Goal: Information Seeking & Learning: Learn about a topic

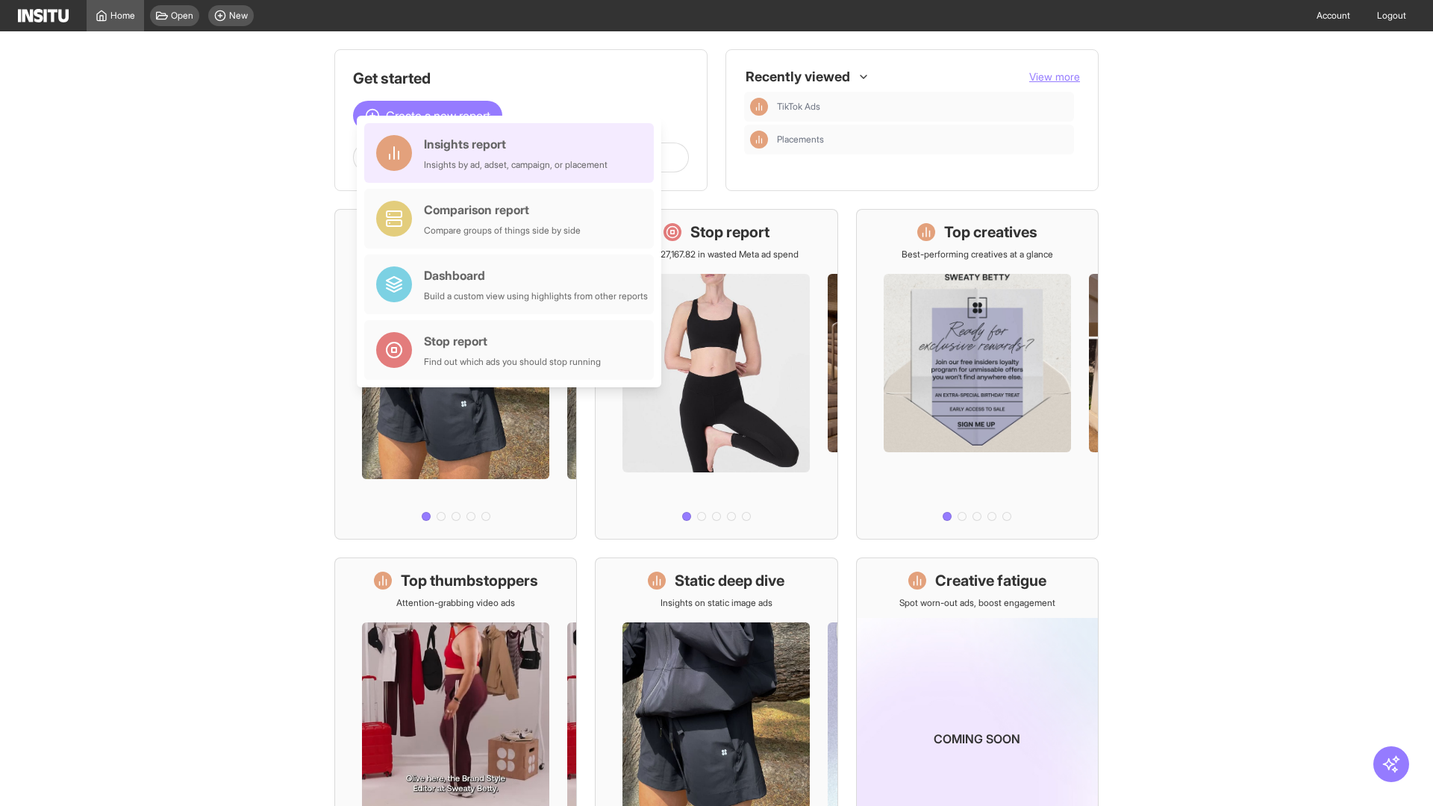
click at [513, 153] on div "Insights report Insights by ad, adset, campaign, or placement" at bounding box center [516, 153] width 184 height 36
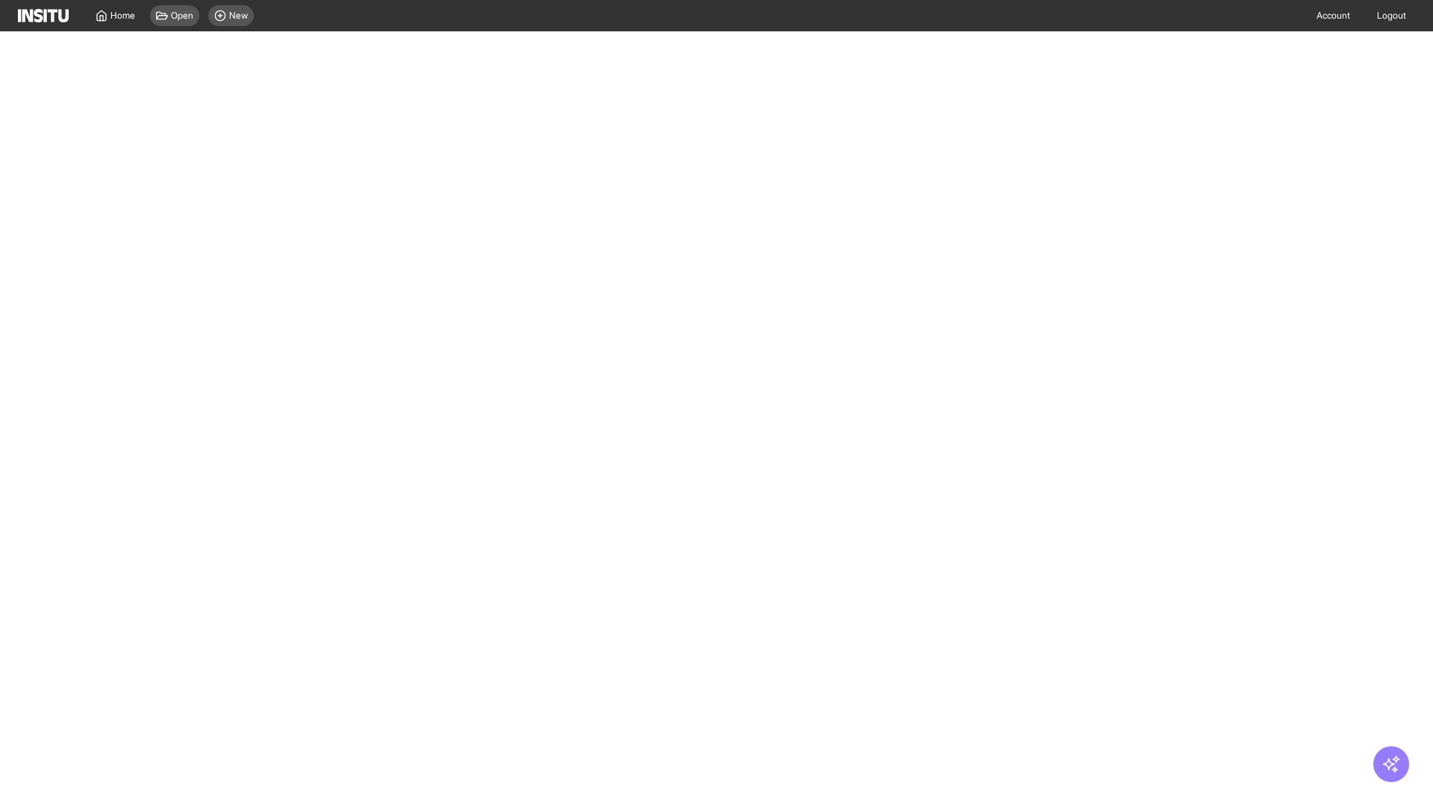
select select "**"
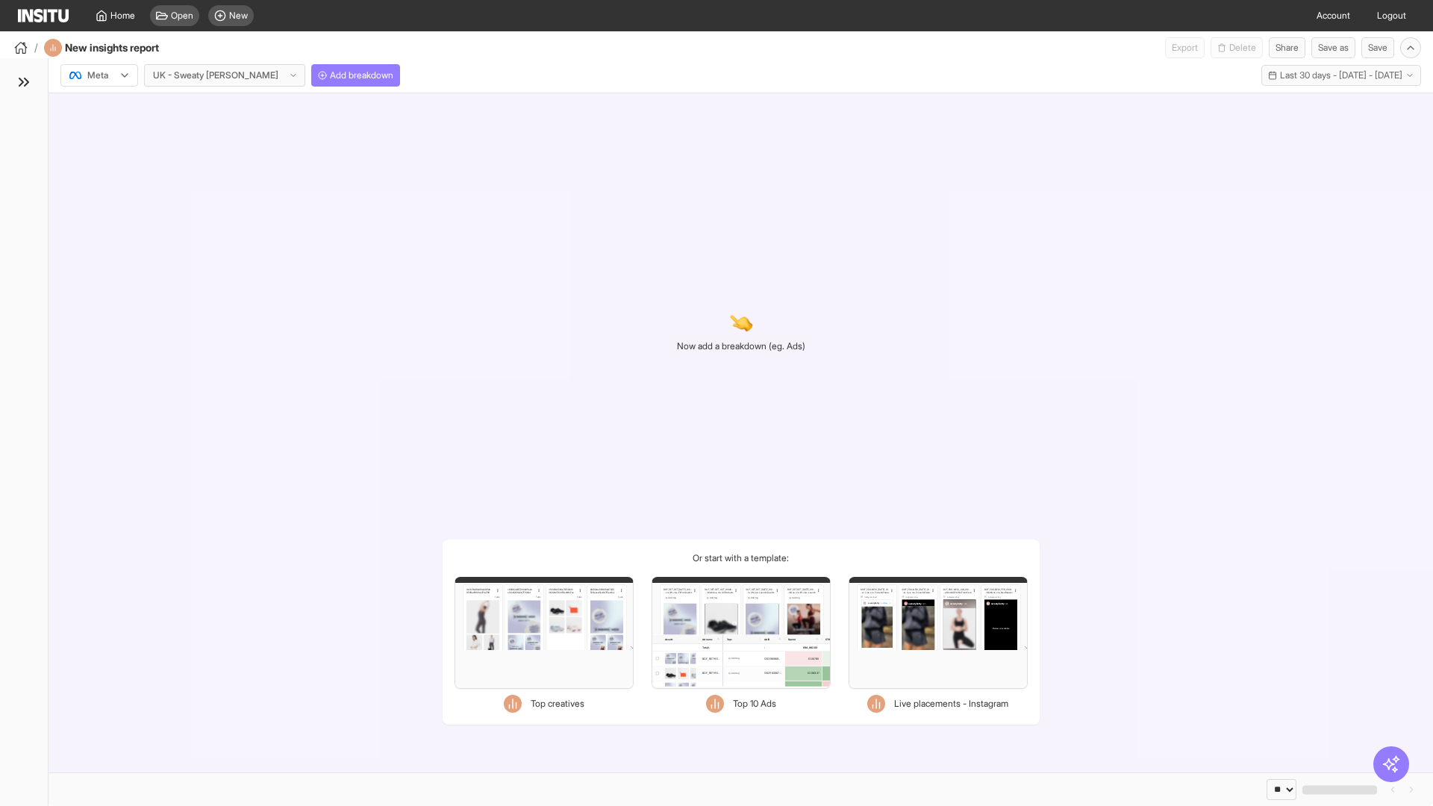
click at [99, 75] on div at bounding box center [89, 75] width 42 height 15
click at [102, 133] on span "TikTok" at bounding box center [100, 132] width 25 height 13
